Goal: Check status: Check status

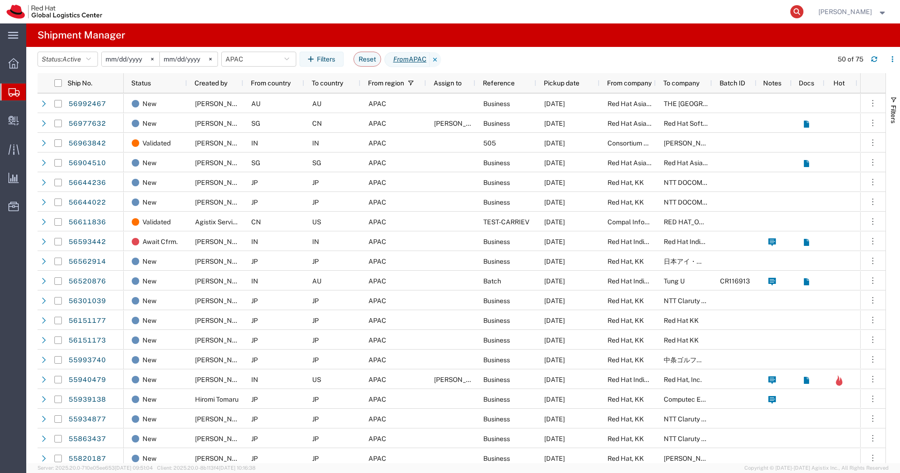
click at [803, 11] on icon at bounding box center [796, 11] width 13 height 13
paste input "53590401664"
type input "53590401664"
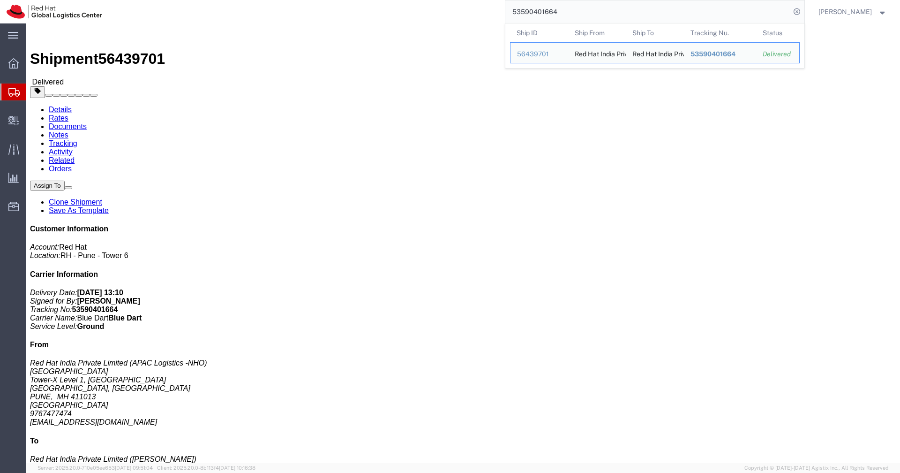
click at [21, 94] on div at bounding box center [13, 91] width 26 height 17
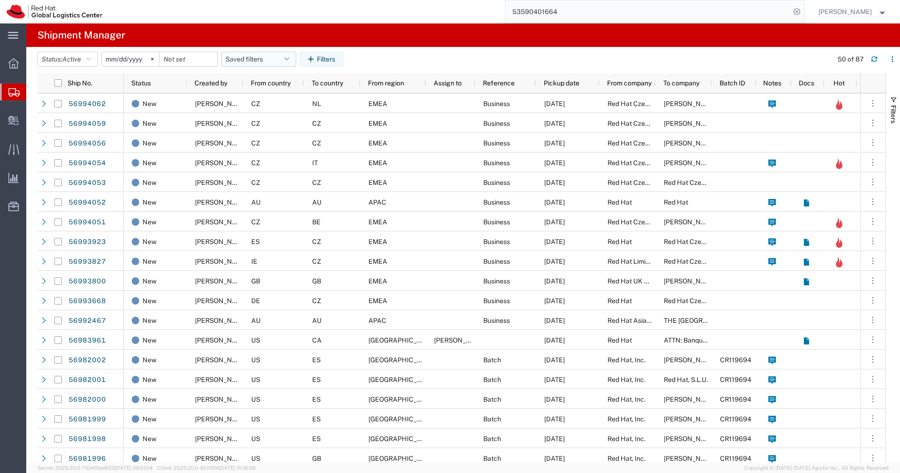
click at [295, 59] on button "Saved filters" at bounding box center [258, 59] width 75 height 15
click at [268, 98] on span "APAC" at bounding box center [284, 99] width 123 height 17
type input "[DATE]"
